Goal: Transaction & Acquisition: Book appointment/travel/reservation

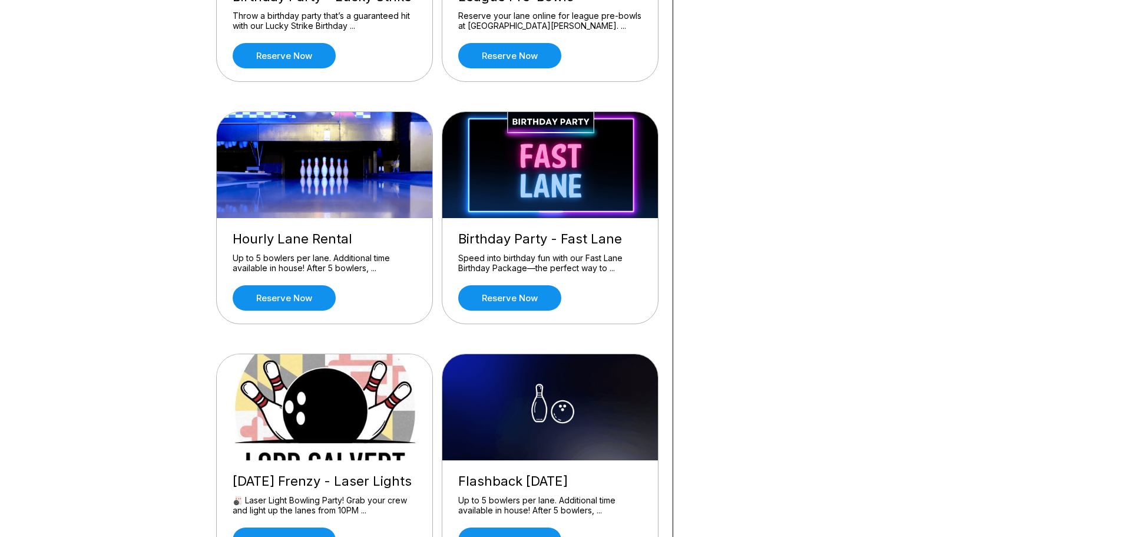
scroll to position [648, 0]
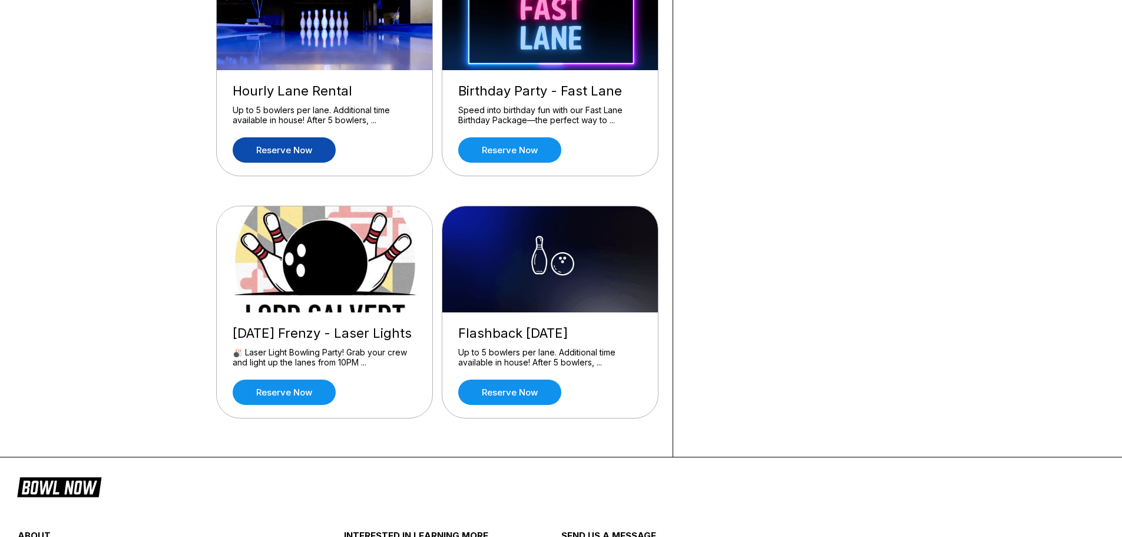
click at [271, 154] on link "Reserve now" at bounding box center [284, 149] width 103 height 25
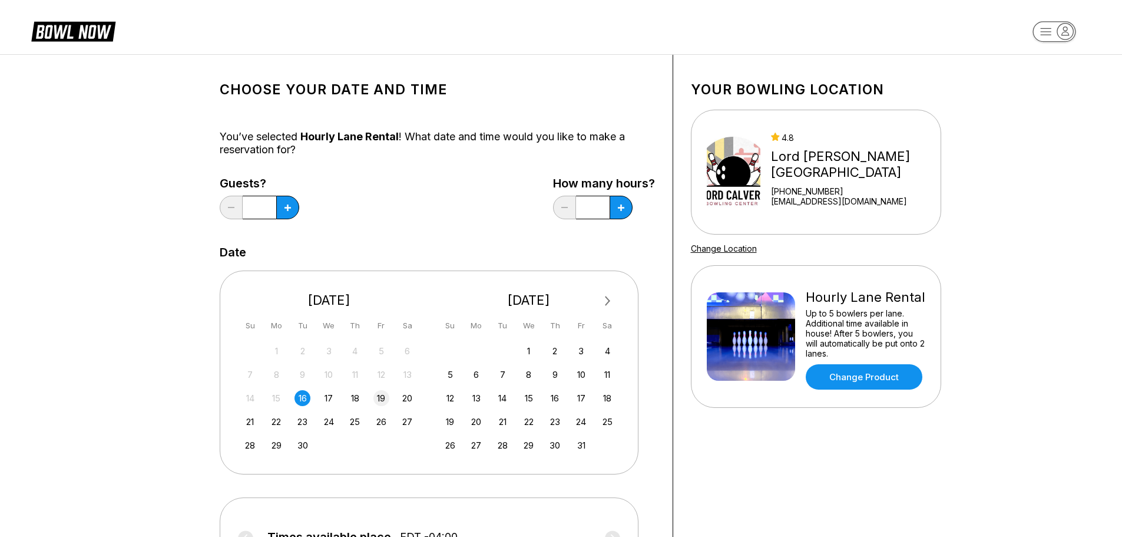
click at [378, 396] on div "19" at bounding box center [382, 398] width 16 height 16
drag, startPoint x: 285, startPoint y: 195, endPoint x: 288, endPoint y: 211, distance: 16.1
click at [285, 197] on div "Guests? *" at bounding box center [260, 201] width 80 height 48
click at [288, 213] on button at bounding box center [287, 208] width 23 height 24
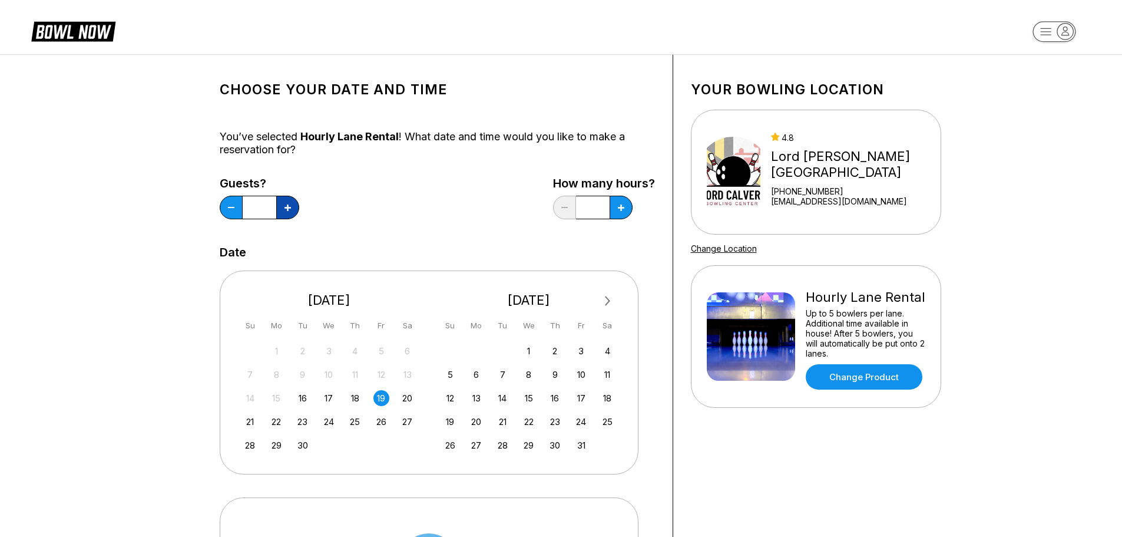
click at [288, 213] on button at bounding box center [287, 208] width 23 height 24
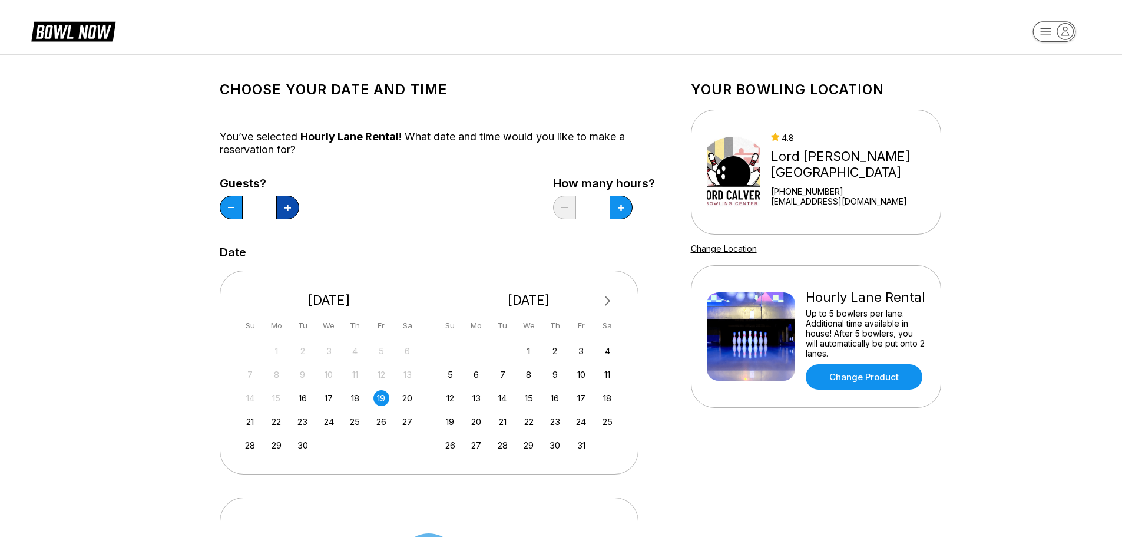
click at [290, 211] on button at bounding box center [287, 208] width 23 height 24
type input "**"
click at [620, 212] on button at bounding box center [621, 208] width 23 height 24
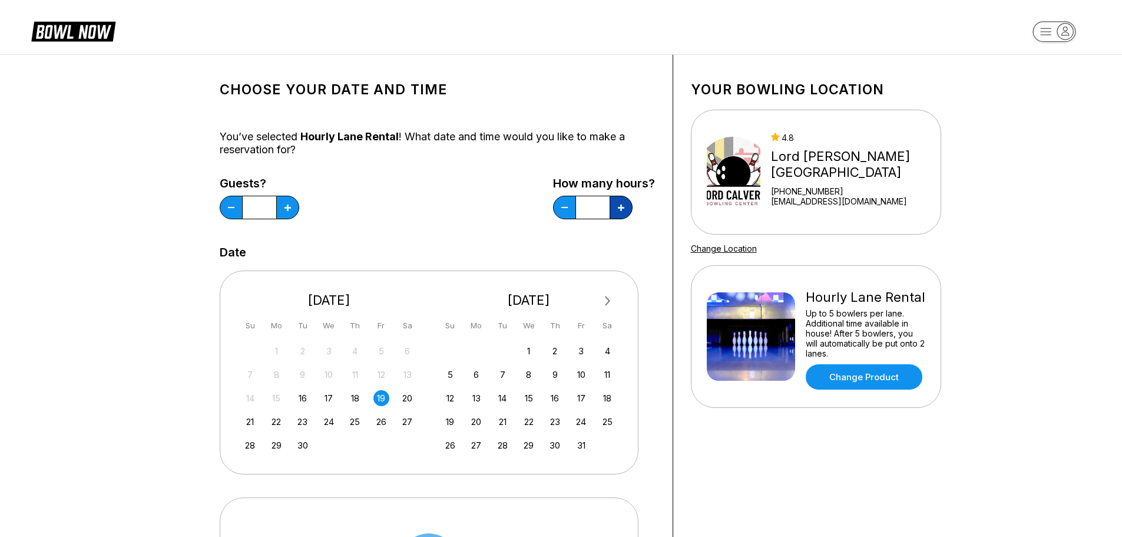
type input "*"
click at [378, 199] on div "Guests? ** How many hours? *" at bounding box center [437, 201] width 435 height 48
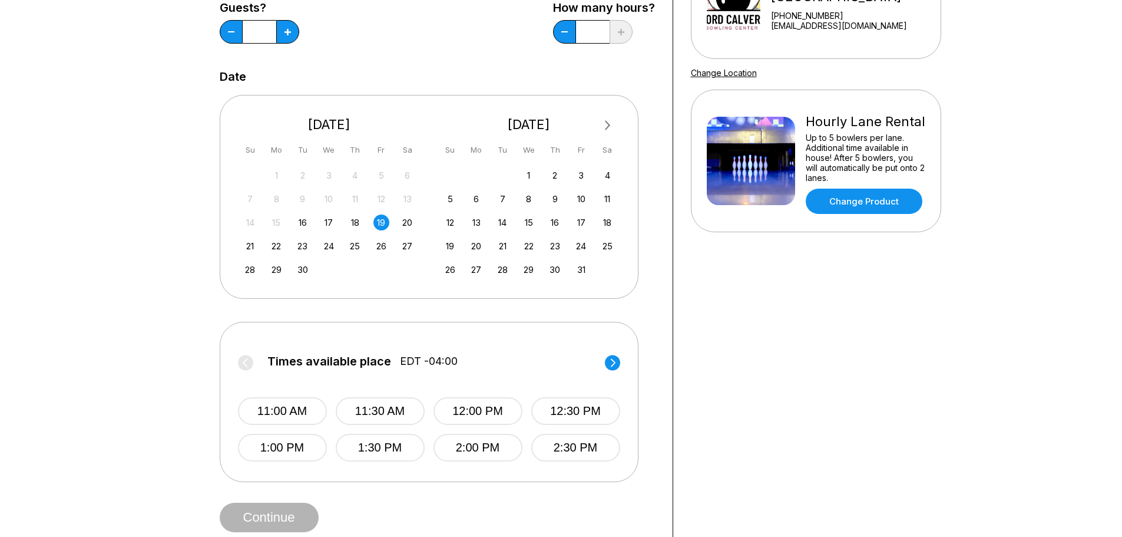
scroll to position [177, 0]
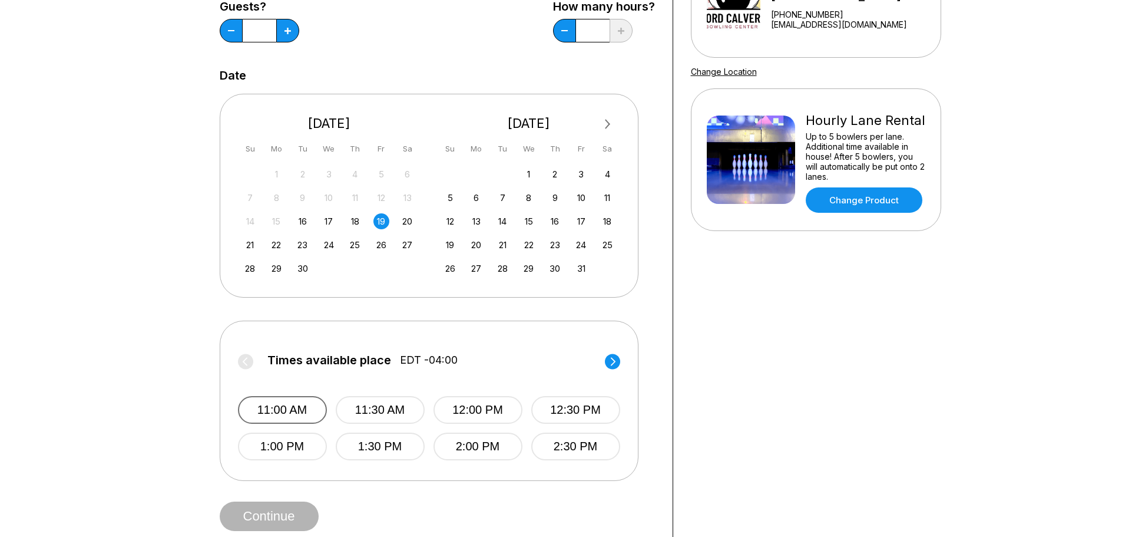
click at [269, 415] on button "11:00 AM" at bounding box center [282, 410] width 89 height 28
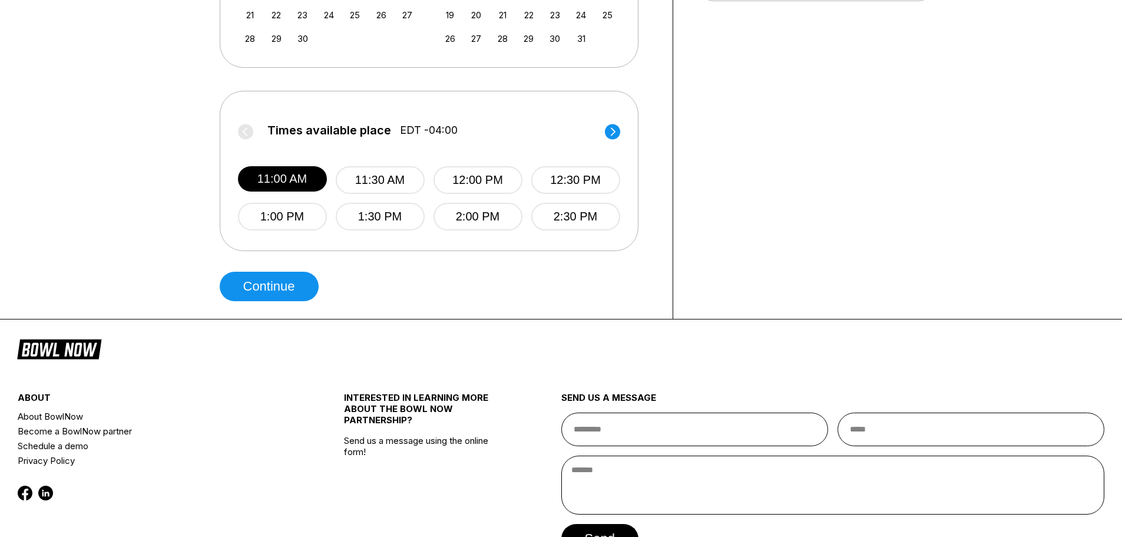
scroll to position [0, 0]
